Goal: Task Accomplishment & Management: Use online tool/utility

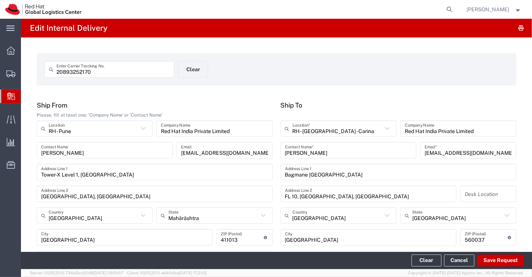
scroll to position [392, 0]
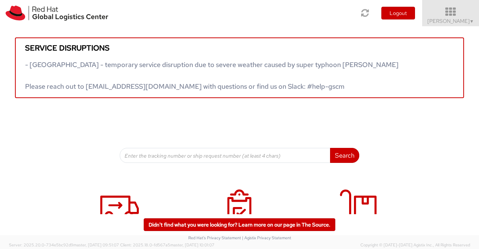
click at [471, 19] on span "▼" at bounding box center [472, 21] width 4 height 6
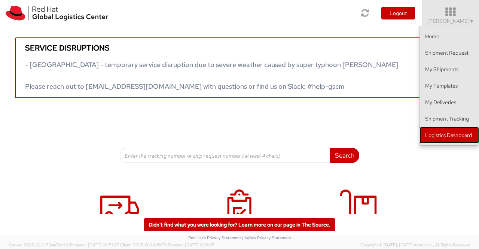
click at [440, 133] on link "Logistics Dashboard" at bounding box center [450, 135] width 60 height 16
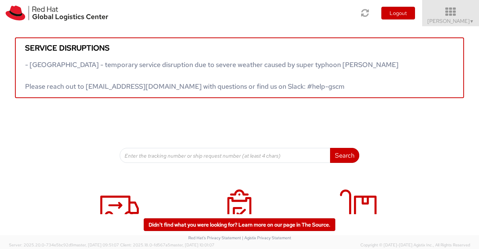
click at [467, 20] on span "Sumitra Hansdah ▼" at bounding box center [451, 21] width 47 height 7
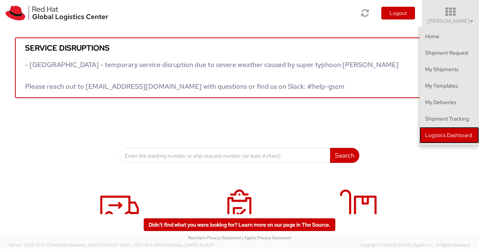
click at [463, 136] on link "Logistics Dashboard" at bounding box center [450, 135] width 60 height 16
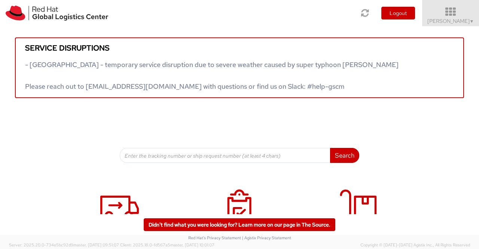
click at [471, 18] on span "▼" at bounding box center [472, 21] width 4 height 6
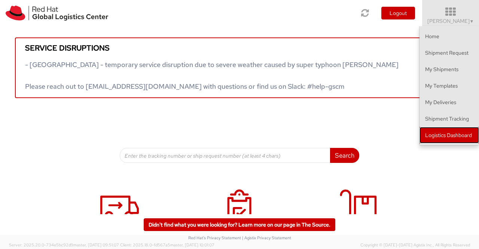
click at [463, 137] on link "Logistics Dashboard" at bounding box center [450, 135] width 60 height 16
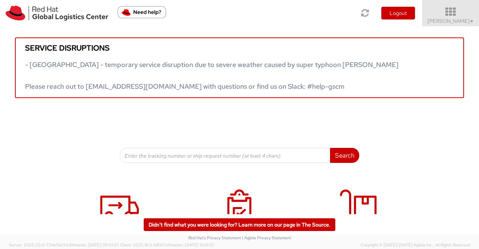
click at [457, 22] on span "Sumitra Hansdah ▼" at bounding box center [451, 21] width 47 height 7
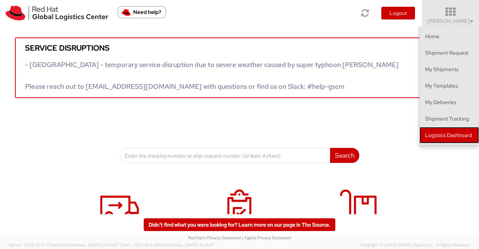
click at [460, 133] on link "Logistics Dashboard" at bounding box center [450, 135] width 60 height 16
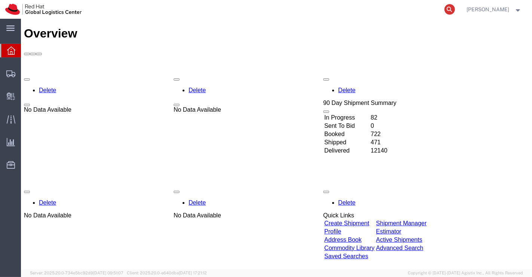
click at [448, 10] on icon at bounding box center [450, 9] width 10 height 10
paste input "20900866895"
type input "20900866895"
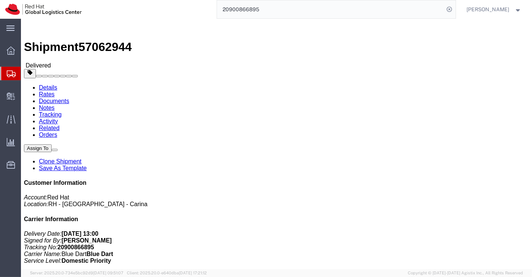
drag, startPoint x: 456, startPoint y: 40, endPoint x: 456, endPoint y: 36, distance: 4.1
click link "Clone Shipment"
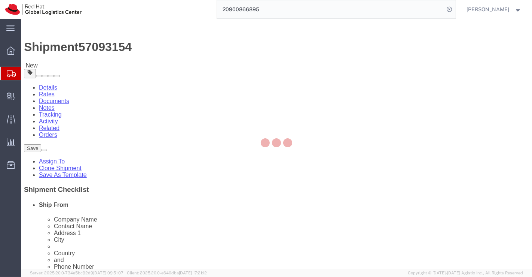
select select
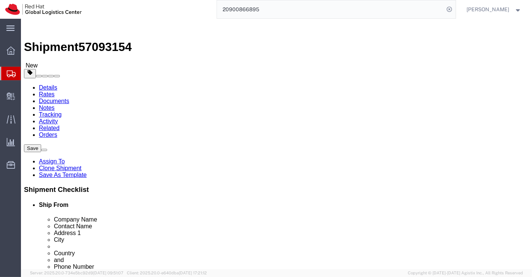
drag, startPoint x: 314, startPoint y: 145, endPoint x: 239, endPoint y: 141, distance: 74.6
click div "Company Name Amogh Kulkarni"
paste input "Nachiket Tatwadi"
type input "Nachiket Tatwadi"
drag, startPoint x: 302, startPoint y: 159, endPoint x: 226, endPoint y: 159, distance: 75.6
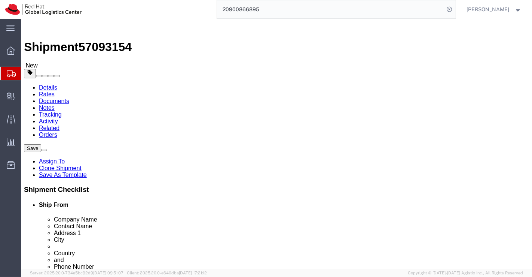
click div "Contact Name Amogh Kulkarni"
paste input "Nachiket Tatwadi"
type input "Nachiket Tatwadi"
click div "Ship From Location Location My Profile Location RH - Amsterdam - MSO RH - Amste…"
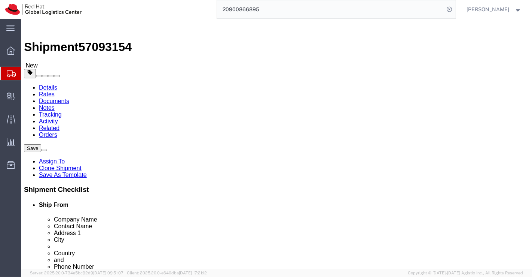
drag, startPoint x: 252, startPoint y: 173, endPoint x: 354, endPoint y: 185, distance: 102.1
click div "Location My Profile Location RH - Amsterdam - MSO RH - Amsterdam Data Center RH…"
select select
drag, startPoint x: 300, startPoint y: 146, endPoint x: 239, endPoint y: 142, distance: 61.1
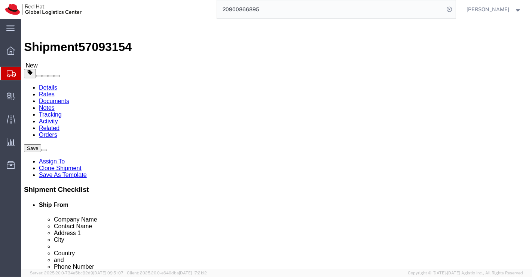
click div "Company Name Nachiket Tatwadi"
type input "Mumbai"
select select "37986"
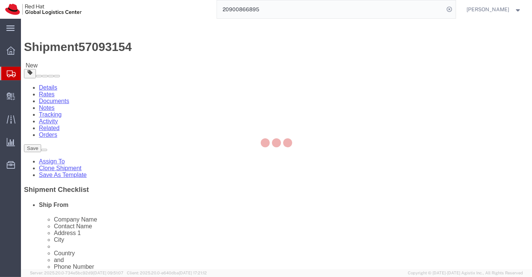
type input "MUMBAI"
type input "Red Hat India Private Limited"
type input "A-201, Supreme Business Park"
type input "Hiranandani Gardens"
type input "MUMBAI"
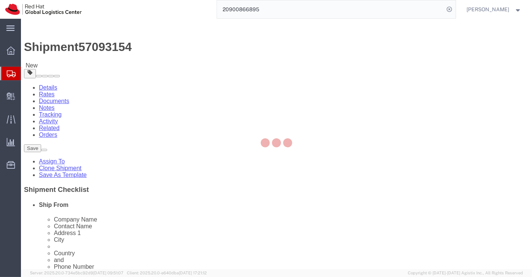
type input "400076"
type input "912261147559"
checkbox input "false"
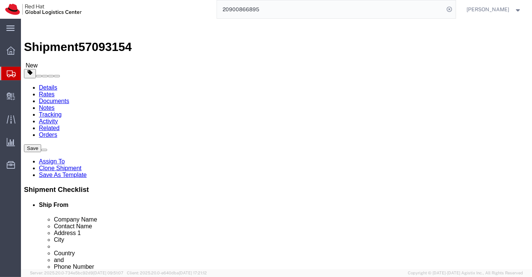
select select "MH"
click input "text"
paste input "Nachiket Tatwadi"
type input "Nachiket Tatwadi"
click div "Ship To Location Location RH - Mumbai My Profile Location RH - Amsterdam - MSO …"
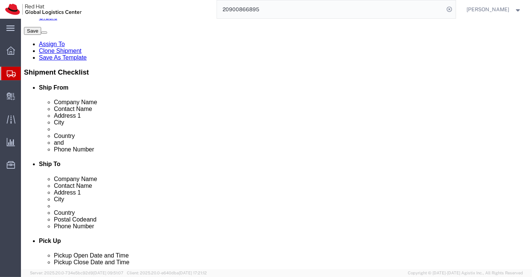
scroll to position [125, 0]
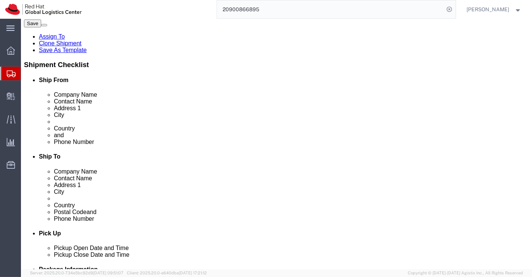
drag, startPoint x: 300, startPoint y: 135, endPoint x: 255, endPoint y: 136, distance: 45.3
click div "912261147559"
paste input "7972781997"
type input "7972781997"
click div "Shipment Notification"
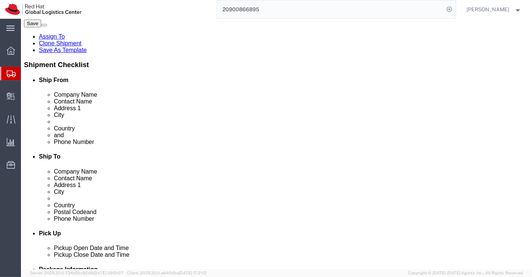
click input "text"
paste input "ntatwadi@redhat.com"
type input "ntatwadi@redhat.com"
checkbox input "true"
click link "ADDITIONAL INFORMATION"
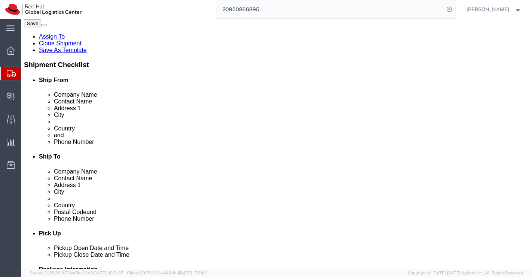
click div "Ship From Location Location My Profile Location RH - Amsterdam - MSO RH - Amste…"
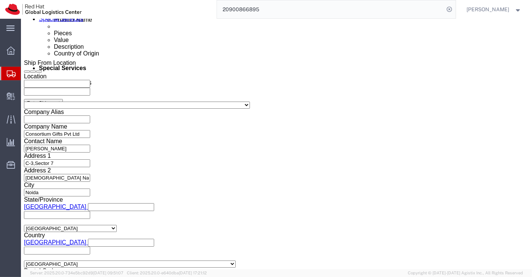
scroll to position [457, 0]
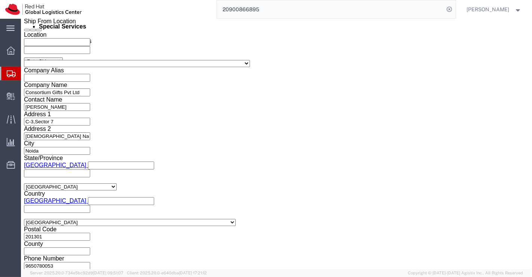
click icon "button"
drag, startPoint x: 182, startPoint y: 124, endPoint x: 222, endPoint y: 126, distance: 39.7
click div "REDHAT-38949-1 Remove this reference"
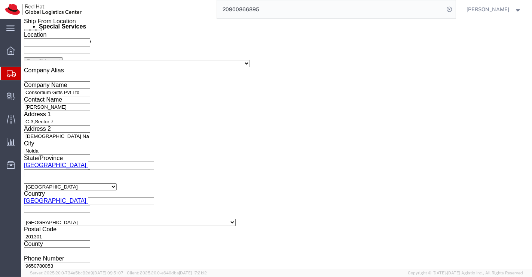
scroll to position [0, 0]
paste input "REDHAT-39002-1"
type input "REDHAT-39002-1"
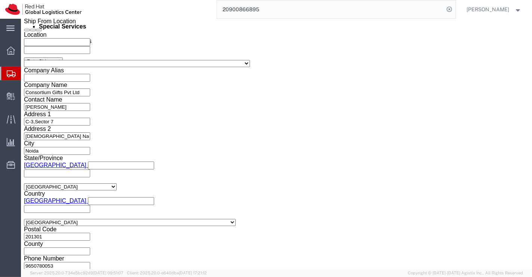
click div "Shipping Mode (Optional)"
click icon "button"
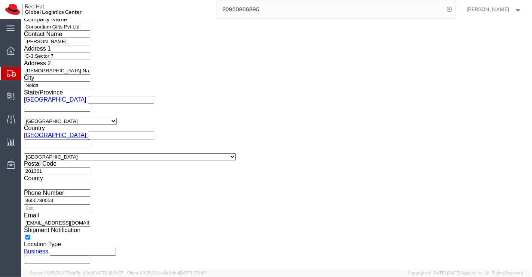
scroll to position [540, 0]
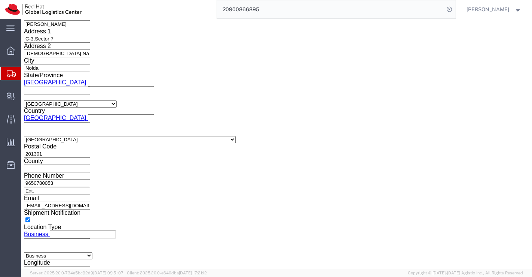
click select "Select Air Less than Truckload Multi-Leg Ocean Freight Rail Small Parcel Truckl…"
select select
click select "Select Air Less than Truckload Multi-Leg Ocean Freight Rail Small Parcel Truckl…"
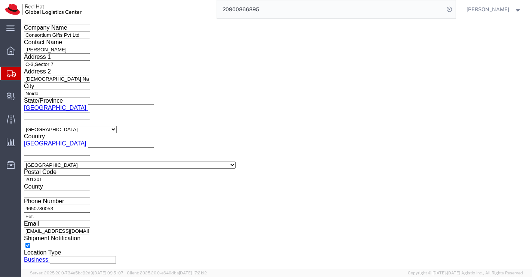
drag, startPoint x: 95, startPoint y: 45, endPoint x: 93, endPoint y: 41, distance: 4.7
click icon
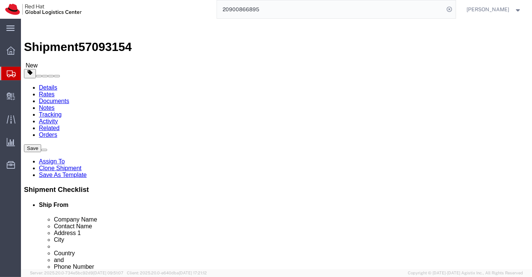
click input "25.00"
type input "31.00"
click input "22.00"
type input "23.00"
click input "9.00"
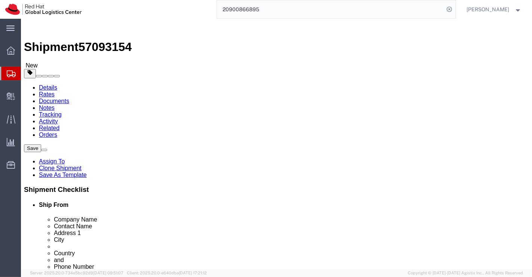
type input "4.00"
click input "0.60"
type input "0.35"
click div "1 x Your Packaging Package Type Select Case(s) Crate(s) Envelope Large Box Medi…"
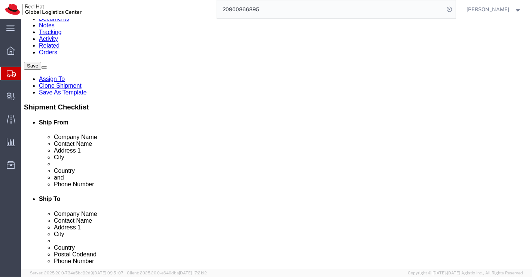
scroll to position [125, 0]
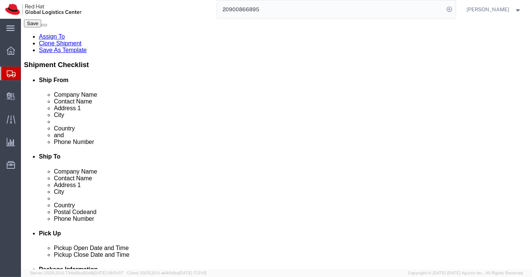
click link "Delete this content"
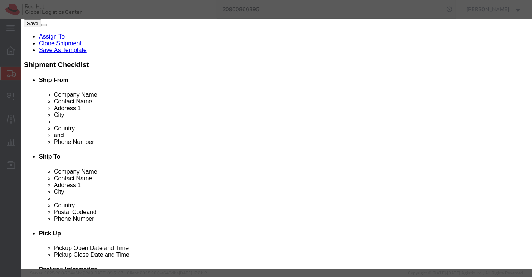
drag, startPoint x: 331, startPoint y: 70, endPoint x: 240, endPoint y: 203, distance: 161.6
click button "Yes"
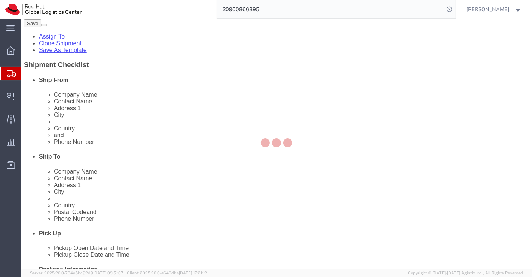
scroll to position [48, 0]
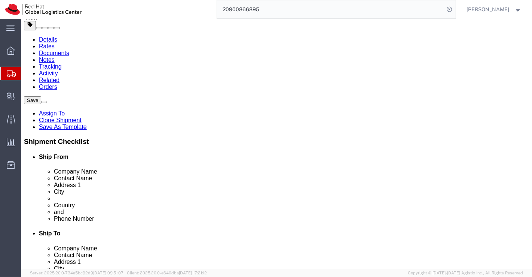
click dd "650.00 INR"
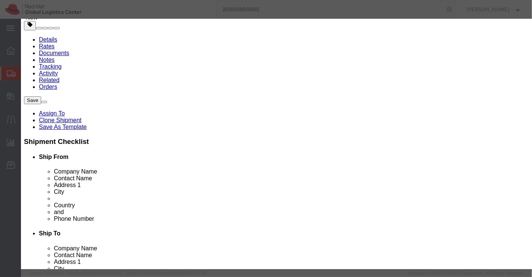
drag, startPoint x: 234, startPoint y: 57, endPoint x: 106, endPoint y: 57, distance: 128.0
click div "Product Name Automation Round Neck Black T-Shirt-LRG"
paste input "Polo T-shirt-XXL"
type input "Polo T-shirt-XXL"
drag, startPoint x: 167, startPoint y: 134, endPoint x: 108, endPoint y: 137, distance: 58.8
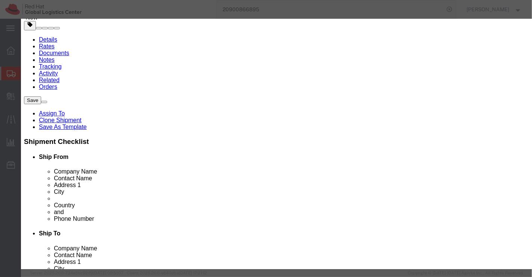
click div "SKU RED0048-LRG"
paste input "RED0002-XXL"
type input "RED0002-XXL"
click input "650.00"
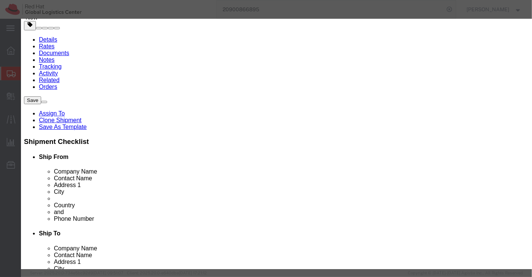
type input "700.00"
click button "Save & Close"
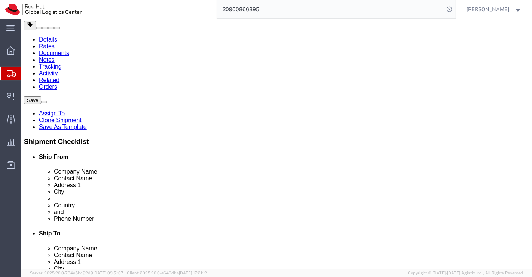
click icon
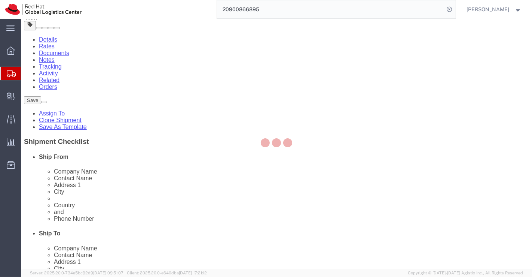
select select "COSTCENTER"
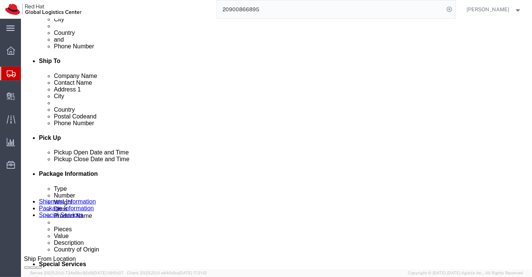
scroll to position [249, 0]
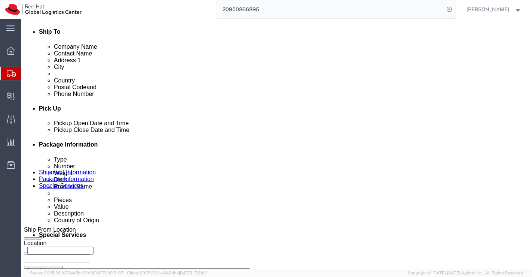
click textarea
paste textarea "Polo T-shirt"
type textarea "Polo T-shirt"
click div "To apaclogistics@redhat.com apaclogistics@redhat.com Include shipping documents…"
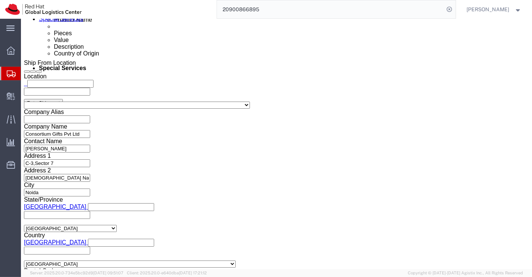
scroll to position [460, 0]
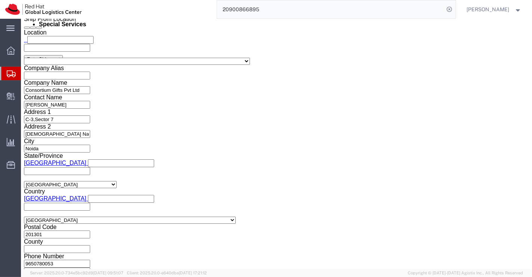
click button "Rate Shipment"
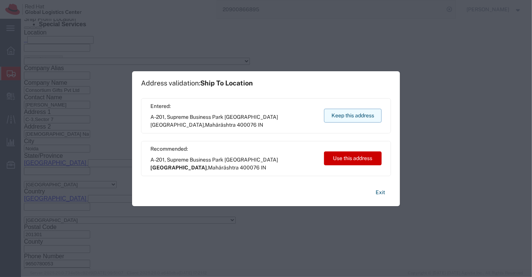
click at [352, 114] on button "Keep this address" at bounding box center [353, 116] width 58 height 14
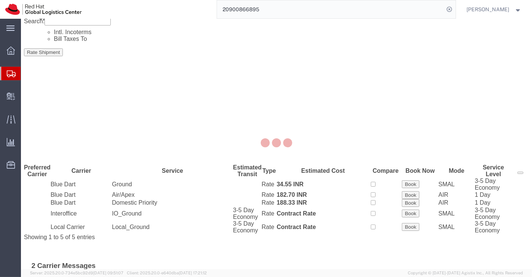
scroll to position [0, 0]
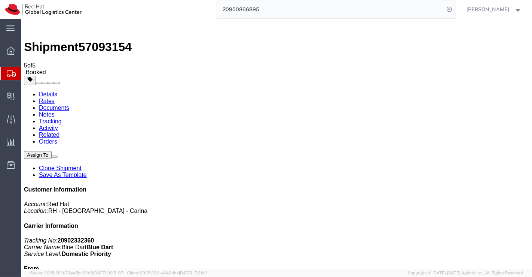
click at [53, 91] on link "Details" at bounding box center [48, 94] width 18 height 6
click link "Schedule pickup request"
click link "Documents"
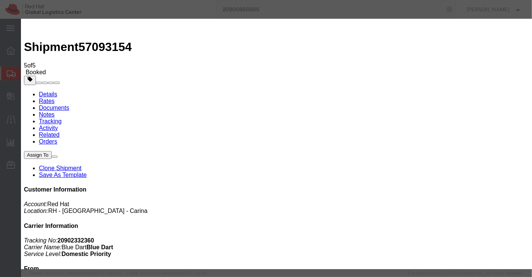
checkbox input "false"
paste input "online@consortiumgifts.com"
type input "online@consortiumgifts.com"
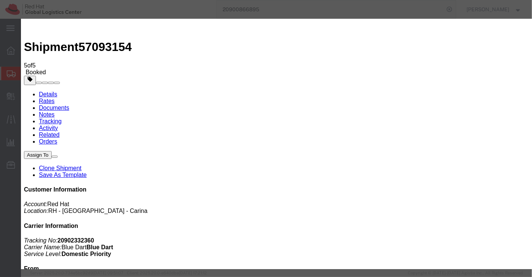
type input "online@consortiumgifts.com"
type textarea "Please find the shipping label."
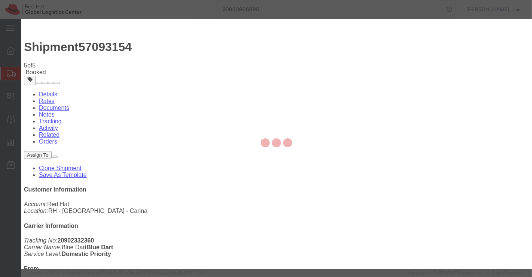
checkbox input "false"
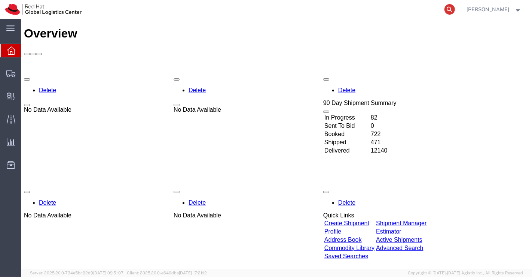
click at [450, 8] on icon at bounding box center [450, 9] width 10 height 10
paste input "53598468884"
type input "53598468884"
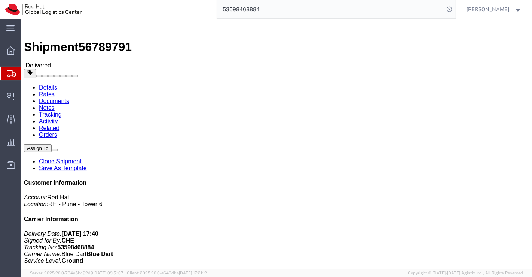
click link "Clone Shipment"
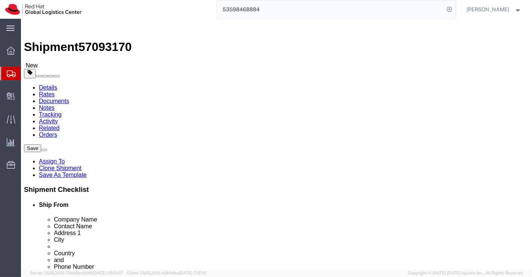
select select
drag, startPoint x: 320, startPoint y: 146, endPoint x: 253, endPoint y: 149, distance: 67.4
click input "Chetan Nagarkar"
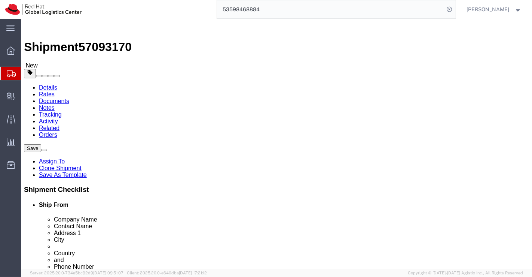
type input "C"
click input "text"
select select "37925"
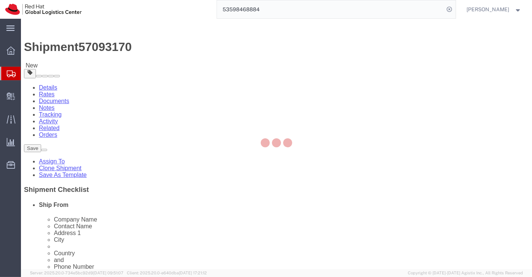
type input "BENGLURU"
type input "Red Hat India Private Limited"
type input "Bagmane Constellation Business Park"
type input "FL 10, East Tower, Carina Building"
type input "BANGALORE"
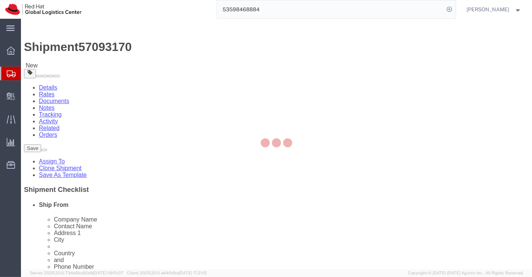
select select "KA"
type input "560037"
type input "918067935000"
checkbox input "false"
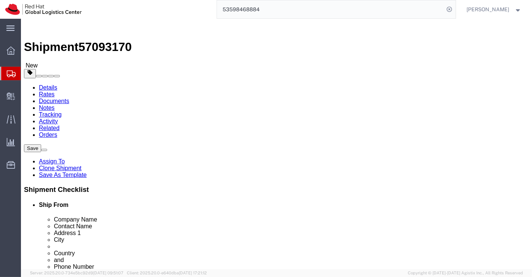
select select "KA"
click input "text"
paste input "Gowrishankar Rajaiyan"
type input "Gowrishankar Rajaiyan"
click div "Ship To Location Location RH - Bangalore - Carina My Profile Location RH - Amst…"
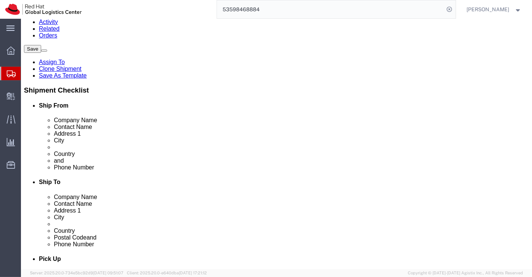
scroll to position [125, 0]
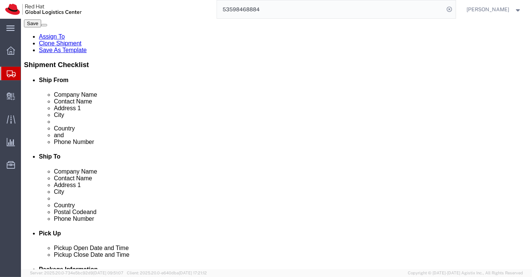
drag, startPoint x: 299, startPoint y: 136, endPoint x: 261, endPoint y: 135, distance: 38.2
click input "918067935000"
paste input "8067935000"
type input "8067935000"
click input "text"
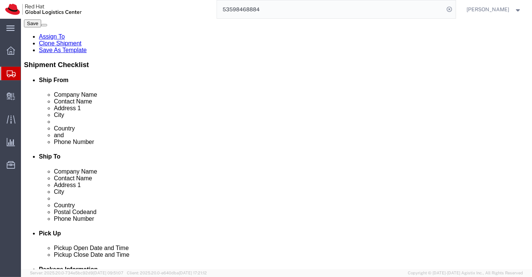
paste input "grajaiya@redhat.com"
type input "grajaiya@redhat.com"
checkbox input "true"
click link "ADDITIONAL INFORMATION"
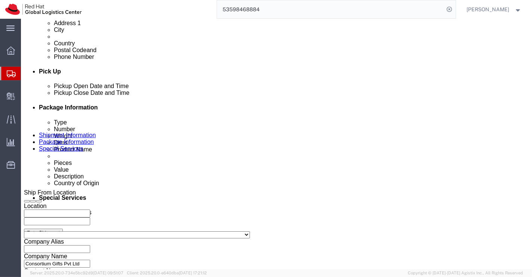
scroll to position [291, 0]
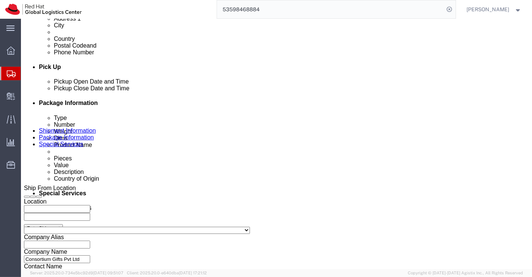
click div "Oct 10 2025 3:05 PM"
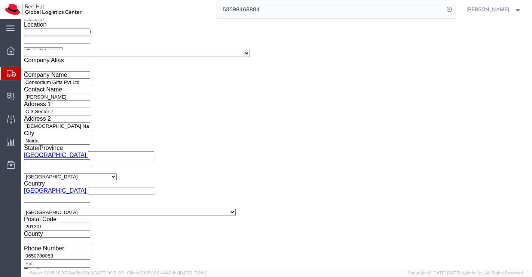
type input "5:55 PM"
click button "Apply"
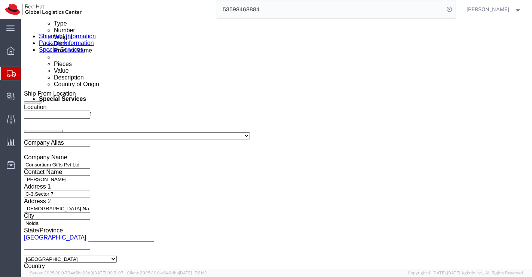
scroll to position [384, 0]
click icon "button"
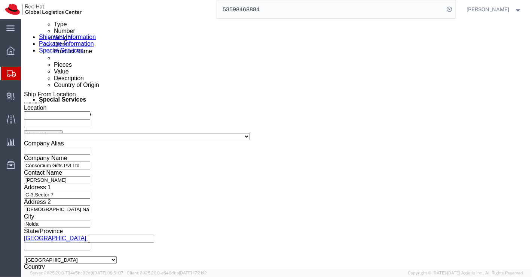
drag, startPoint x: 181, startPoint y: 198, endPoint x: 215, endPoint y: 203, distance: 34.0
click input "REDHAT-38566-1"
paste input "REDHAT-39003-1"
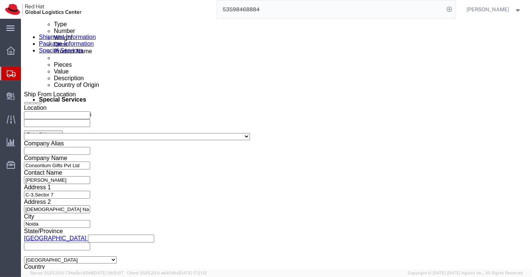
type input "REDHAT-39003-1"
click div "Select Account Type Activity ID Airline Appointment Number ASN Batch Request # …"
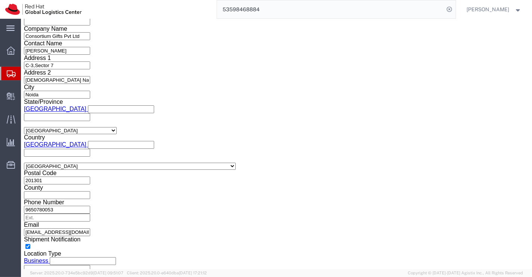
scroll to position [515, 0]
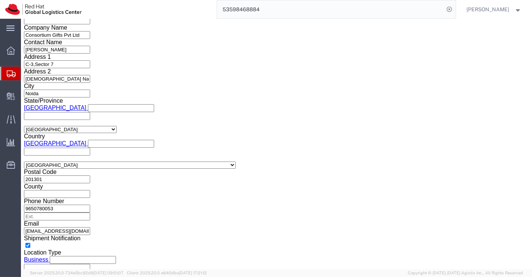
click select "Select Air Less than Truckload Multi-Leg Ocean Freight Rail Small Parcel Truckl…"
select select
click select "Select Air Less than Truckload Multi-Leg Ocean Freight Rail Small Parcel Truckl…"
click button "Continue"
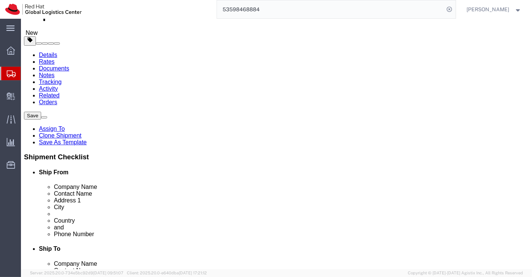
scroll to position [13, 0]
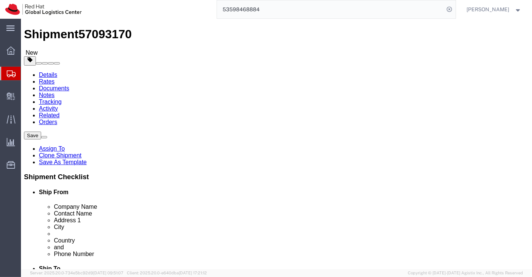
click input "36.00"
type input "34.00"
click input "19.00"
type input "12.00"
click input "1.90"
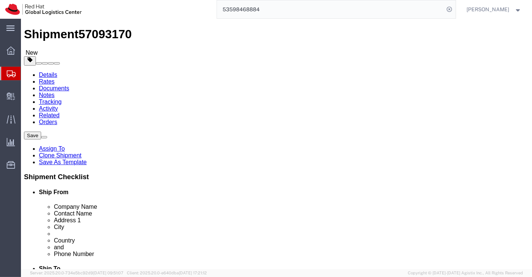
type input "1.39"
click div "1 x Your Packaging Package Type Select Case(s) Crate(s) Envelope Large Box Medi…"
click dd "650.00 INR"
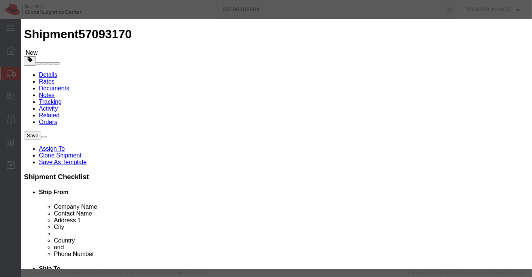
drag, startPoint x: 231, startPoint y: 57, endPoint x: 121, endPoint y: 59, distance: 110.1
click div "Steel Magic Coffee Mug with Silicone Strap"
paste input "REDHAT-39003-1"
type input "R"
paste input "Redhat-AI Black Round Neck T-Shirt-XXXL"
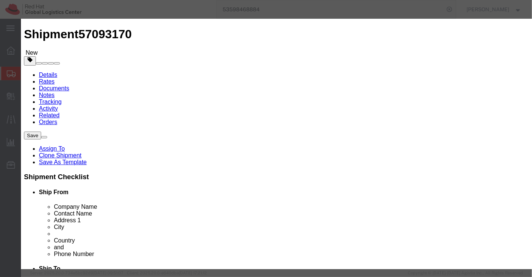
type input "Redhat-AI Black Round Neck T-Shirt-XXXL"
click input "650.00"
type input "605.00"
click input "text"
paste input "RED0077-3XL"
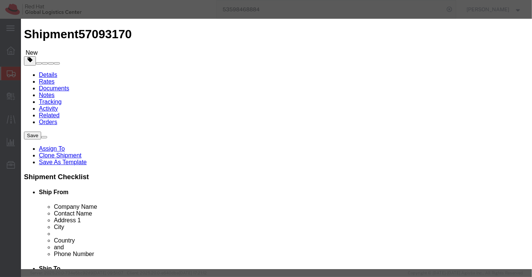
type input "RED0077-3XL"
click button "Save & Close"
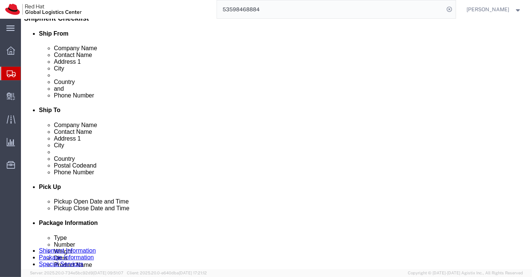
scroll to position [179, 0]
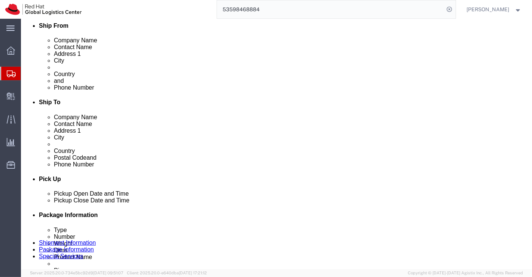
click dd "1.00 Each"
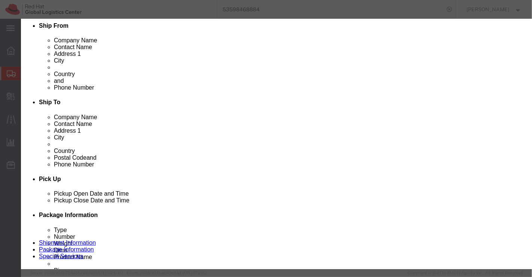
drag, startPoint x: 202, startPoint y: 58, endPoint x: 124, endPoint y: 60, distance: 78.3
click input "RED0054-Clarke Vacuum Flask"
paste input "Redhat-AI Black Round Neck T-Shirt-XXL"
type input "Redhat-AI Black Round Neck T-Shirt-XXL"
click input "1075.00"
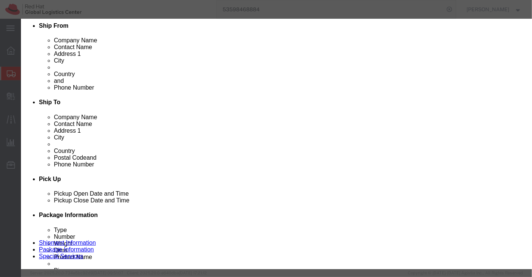
type input "605.00"
click input "text"
paste input "RED0077-2XL"
type input "RED0077-2XL"
click button "Save & Close"
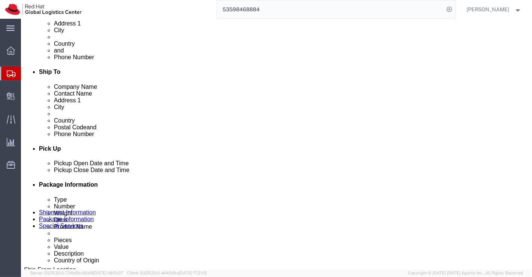
scroll to position [220, 0]
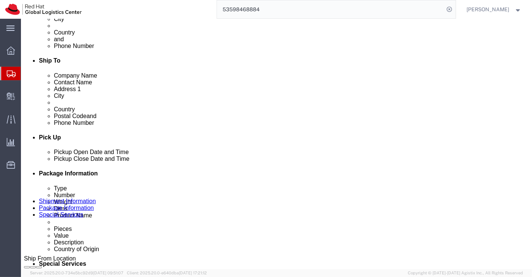
click dd "1.00 Each"
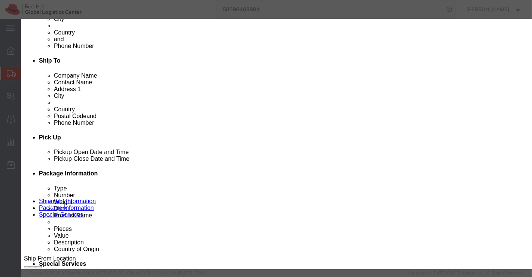
drag, startPoint x: 179, startPoint y: 56, endPoint x: 95, endPoint y: 60, distance: 83.6
click div "Product Name Umbrella Red0017"
paste input "Redhat-AI Black Round Neck T-Shirt-XL"
type input "Redhat-AI Black Round Neck T-Shirt-XL"
click input "text"
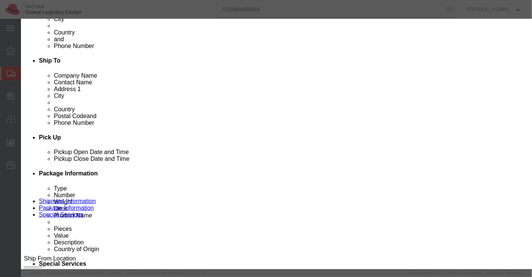
paste input "RED0077-XL"
type input "RED0077-XL"
click input "700.00"
type input "605.00"
click input "1.00"
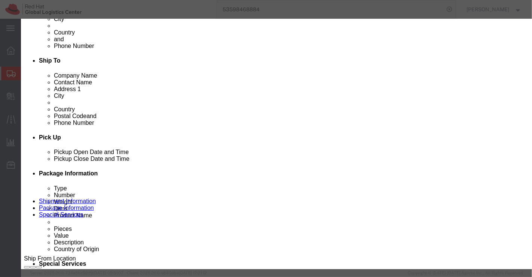
type input "2.00"
type input "1210"
click div "Commodity library"
click button "Save & Close"
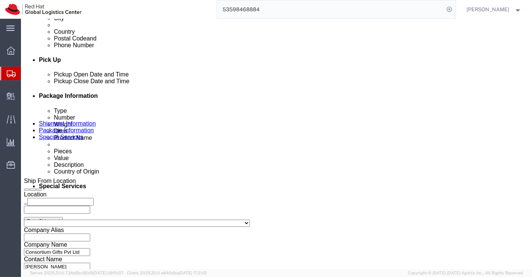
scroll to position [304, 0]
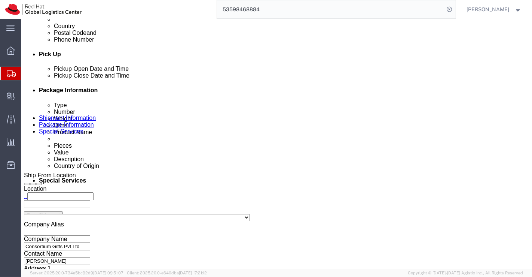
click link "Delete this content"
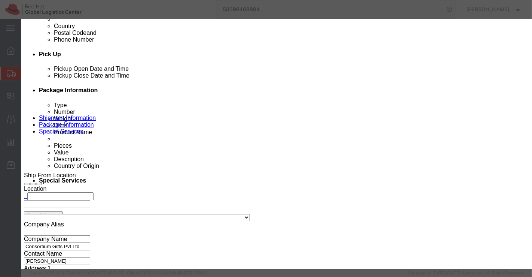
click button "Yes"
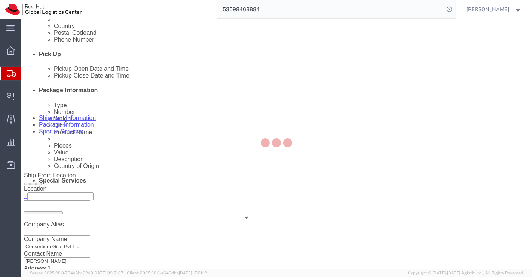
scroll to position [209, 0]
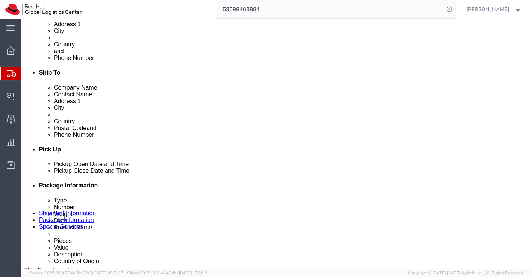
click dd "605.00 INR"
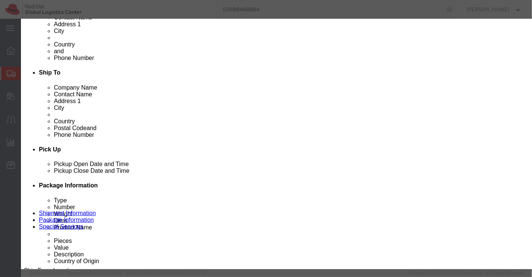
drag, startPoint x: 219, startPoint y: 58, endPoint x: 117, endPoint y: 58, distance: 101.8
click div "Redhat Enterprise Linux 10 T-shirt-XL"
paste input "Redhat-AI Black Round Neck T-Shirt-LRG"
type input "Redhat-AI Black Round Neck T-Shirt-LRG"
click input "text"
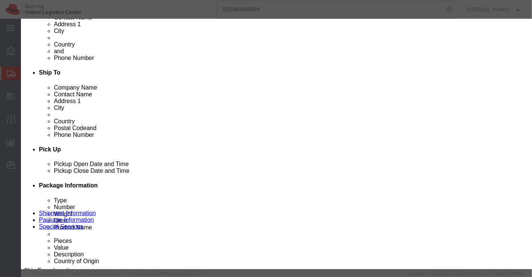
paste input "RED0077-LRG"
type input "RED0077-LRG"
click button "Save & Close"
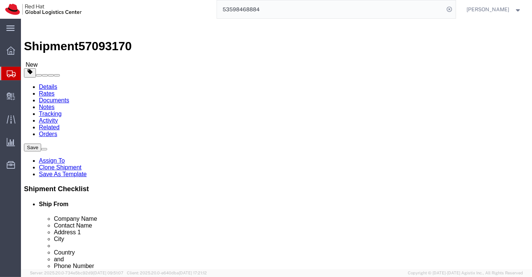
scroll to position [0, 0]
click icon
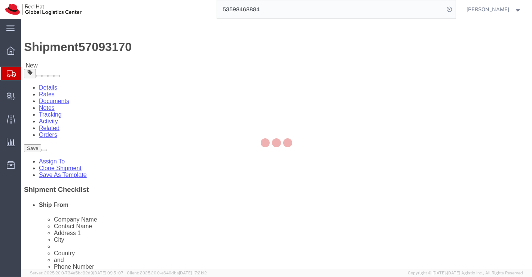
select select "COSTCENTER"
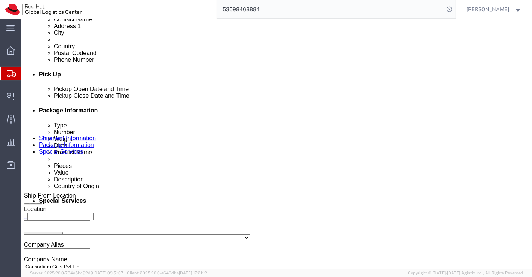
scroll to position [291, 0]
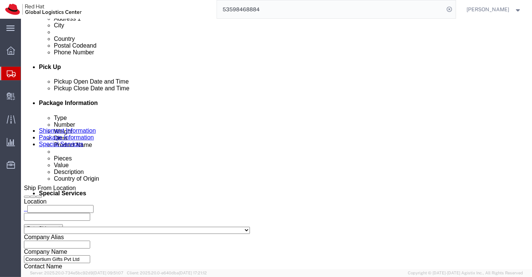
click textarea
paste textarea "Redhat-AI Black Round Neck T-Shirt-XXXL"
paste textarea "Redhat-AI Black Round Neck T-Shirt-XXL"
paste textarea "Redhat-AI Black Round Neck T-Shirt-XL"
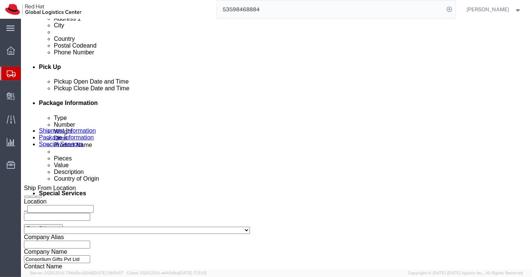
scroll to position [0, 0]
click textarea "Redhat-AI Black Round Neck T-Shirt-XXXL - 1 Redhat-AI Black Round Neck T-Shirt-…"
click textarea "Redhat-AI Black Round Neck T-Shirt-XXXL - 1no. Redhat-AI Black Round Neck T-Shi…"
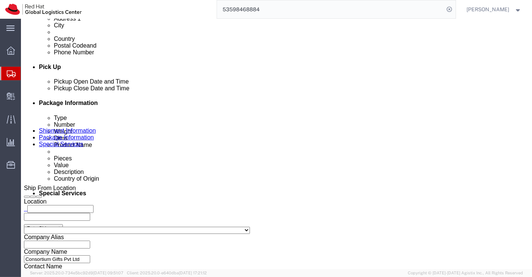
scroll to position [20, 0]
paste textarea "Redhat-AI Black Round Neck T-Shirt-LRG"
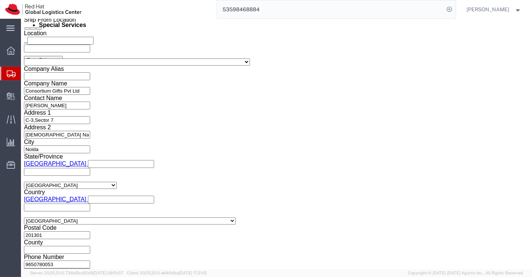
scroll to position [460, 0]
type textarea "Redhat-AI Black Round Neck T-Shirt-XXXL - 1no. Redhat-AI Black Round Neck T-Shi…"
click button "Rate Shipment"
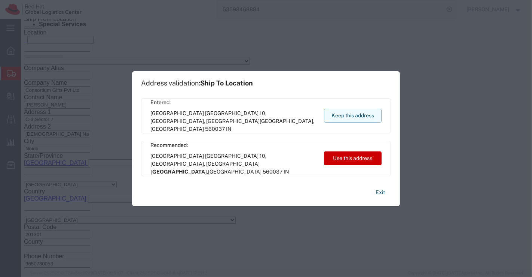
click at [337, 114] on button "Keep this address" at bounding box center [353, 116] width 58 height 14
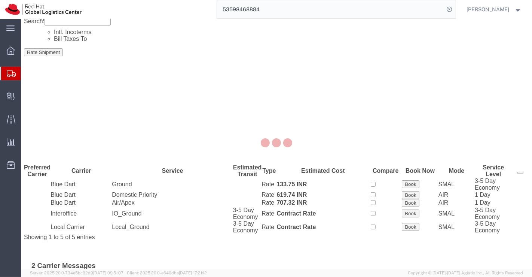
scroll to position [0, 0]
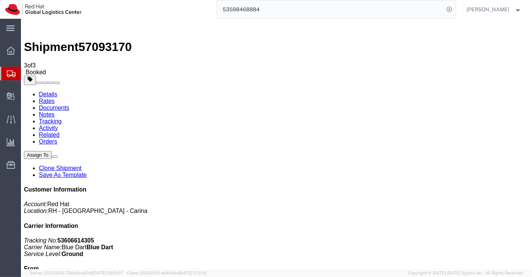
drag, startPoint x: 40, startPoint y: 48, endPoint x: 21, endPoint y: 63, distance: 24.6
click at [40, 91] on link "Details" at bounding box center [48, 94] width 18 height 6
click link "Schedule pickup request"
click link "Documents"
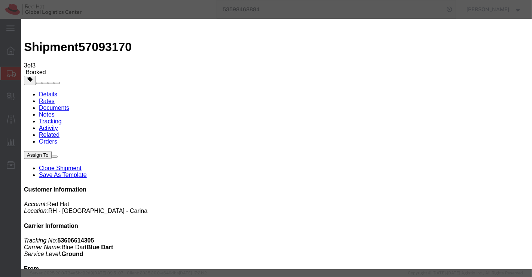
paste input "online@consortiumgifts.com"
type input "online@consortiumgifts.com"
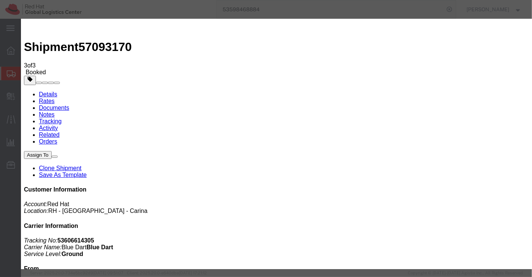
type textarea "Please find the shipping label."
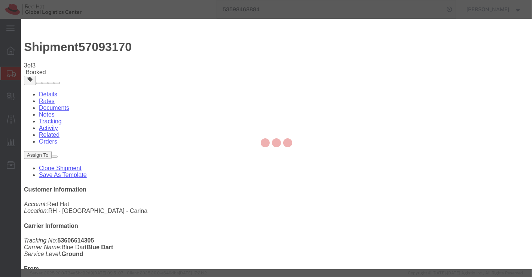
checkbox input "false"
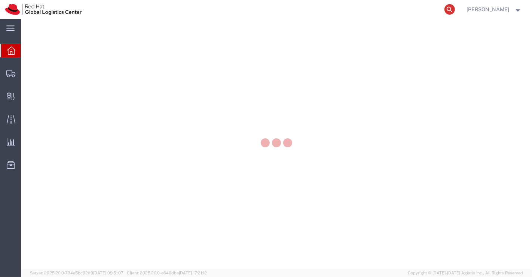
click at [450, 9] on icon at bounding box center [450, 9] width 10 height 10
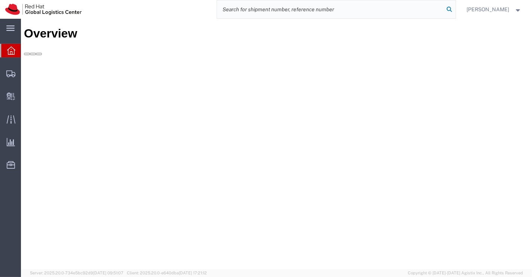
paste input "53604575625"
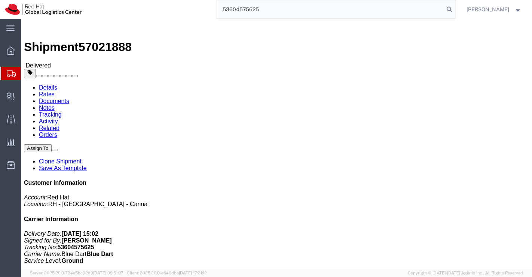
type input "53604575625"
click link "Clone Shipment"
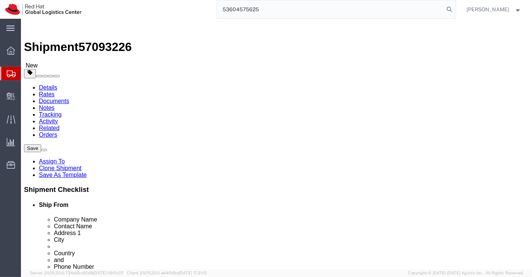
select select
